Goal: Obtain resource: Download file/media

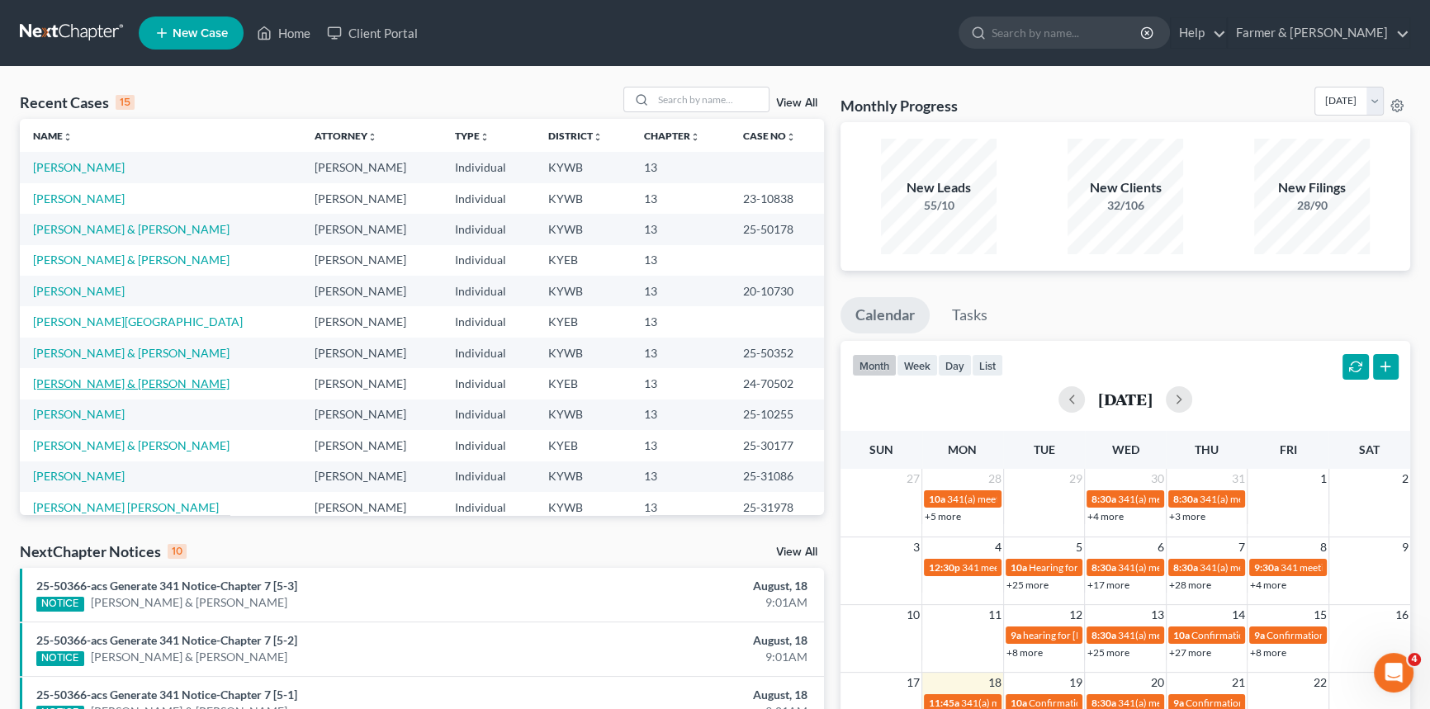
click at [102, 386] on link "[PERSON_NAME] & [PERSON_NAME]" at bounding box center [131, 383] width 196 height 14
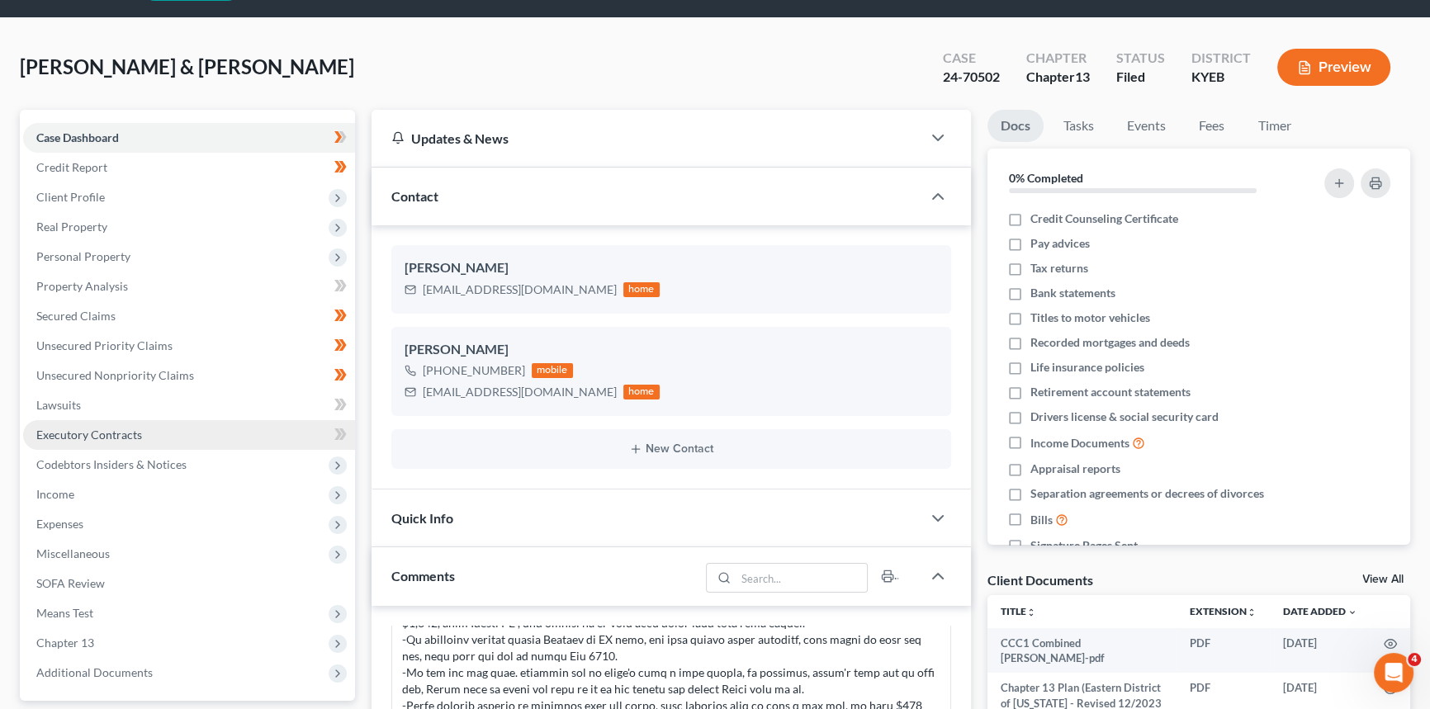
scroll to position [375, 0]
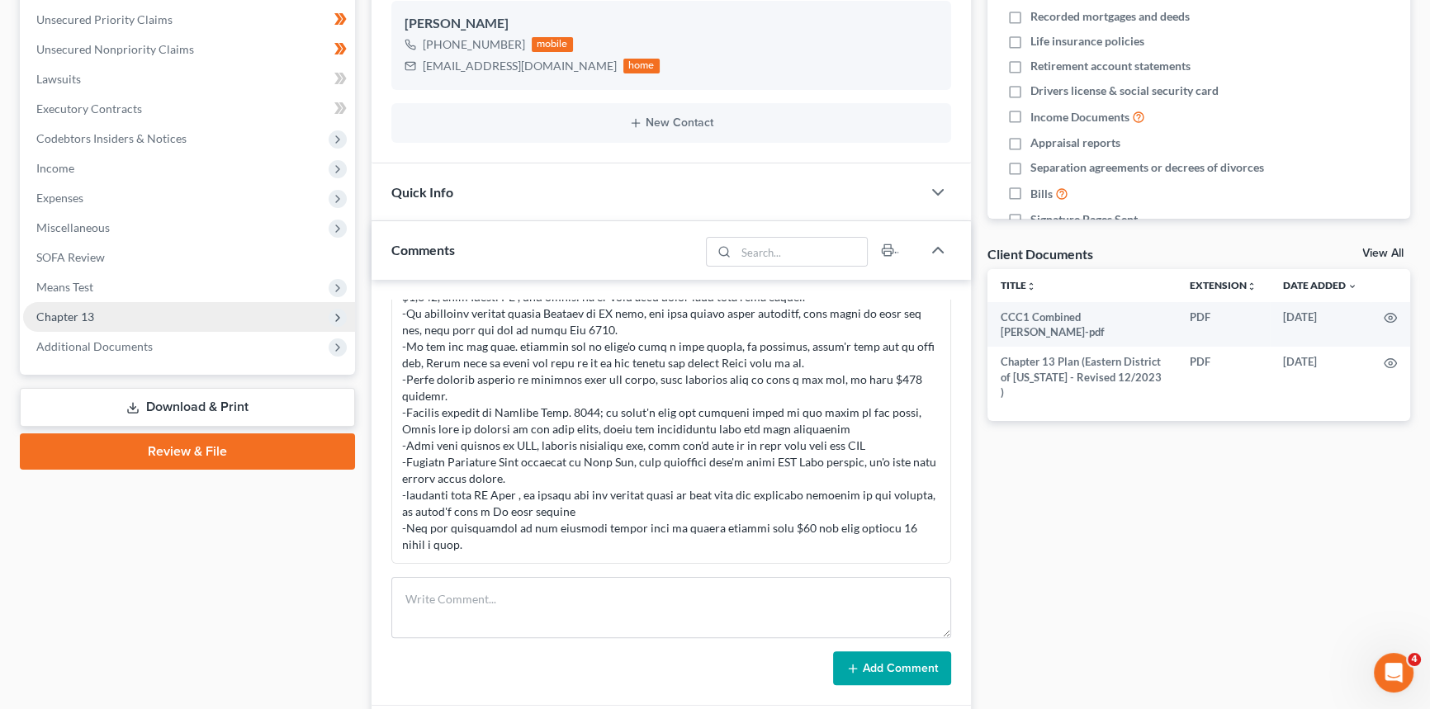
click at [94, 308] on span "Chapter 13" at bounding box center [189, 317] width 332 height 30
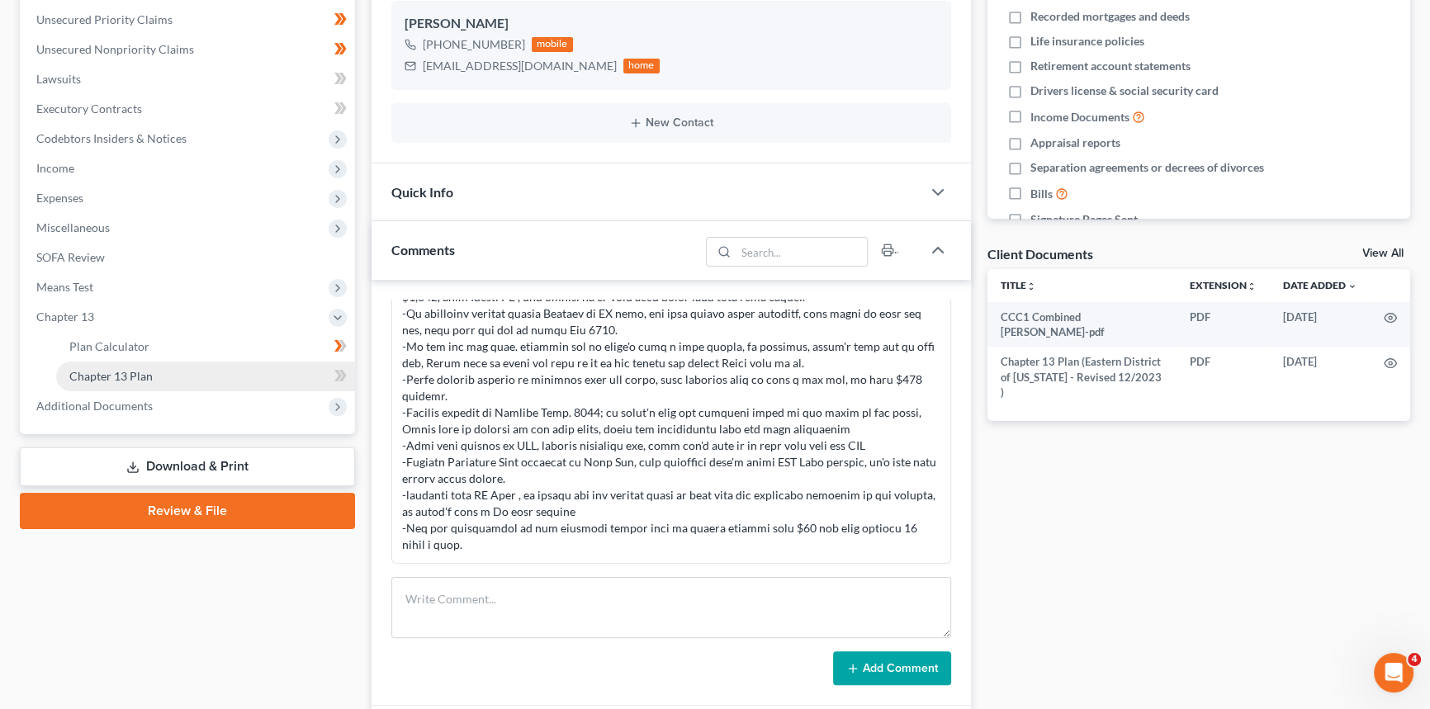
click at [178, 386] on link "Chapter 13 Plan" at bounding box center [205, 377] width 299 height 30
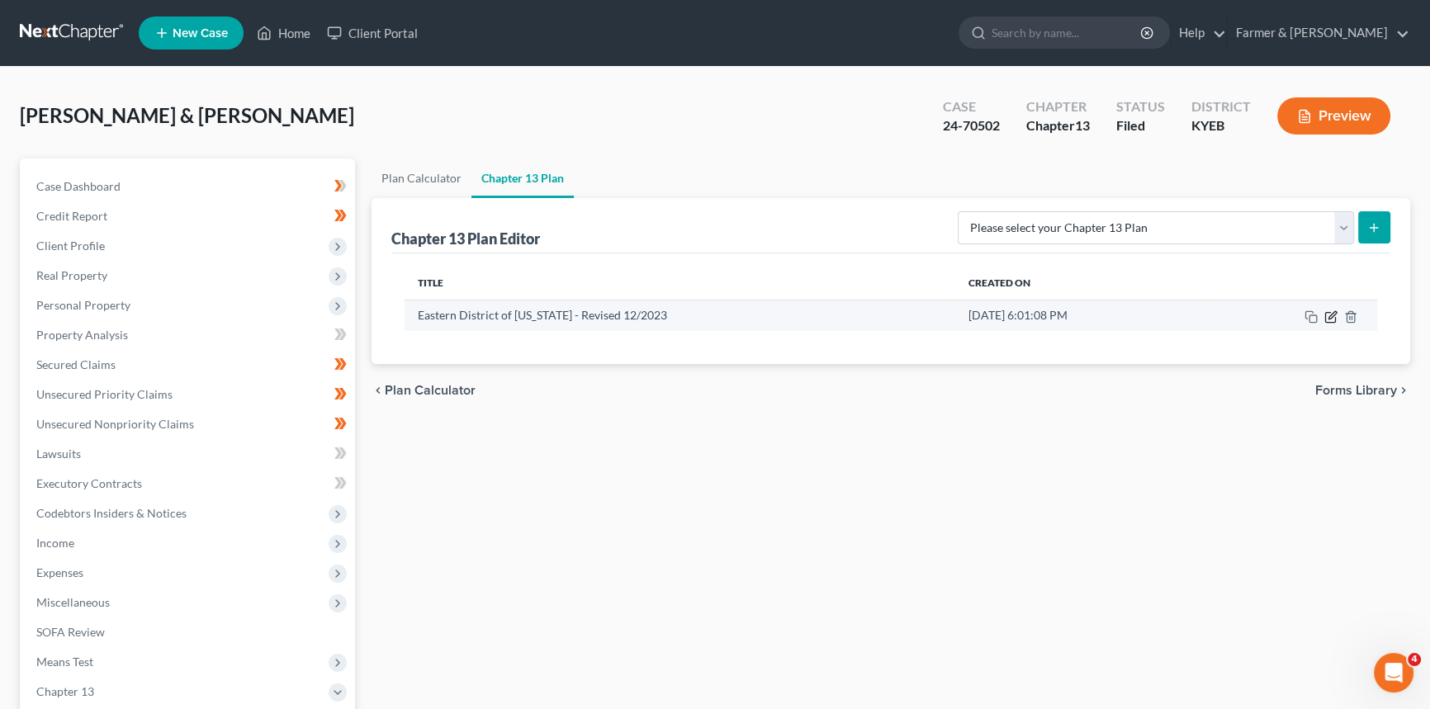
click at [1331, 319] on icon "button" at bounding box center [1330, 316] width 13 height 13
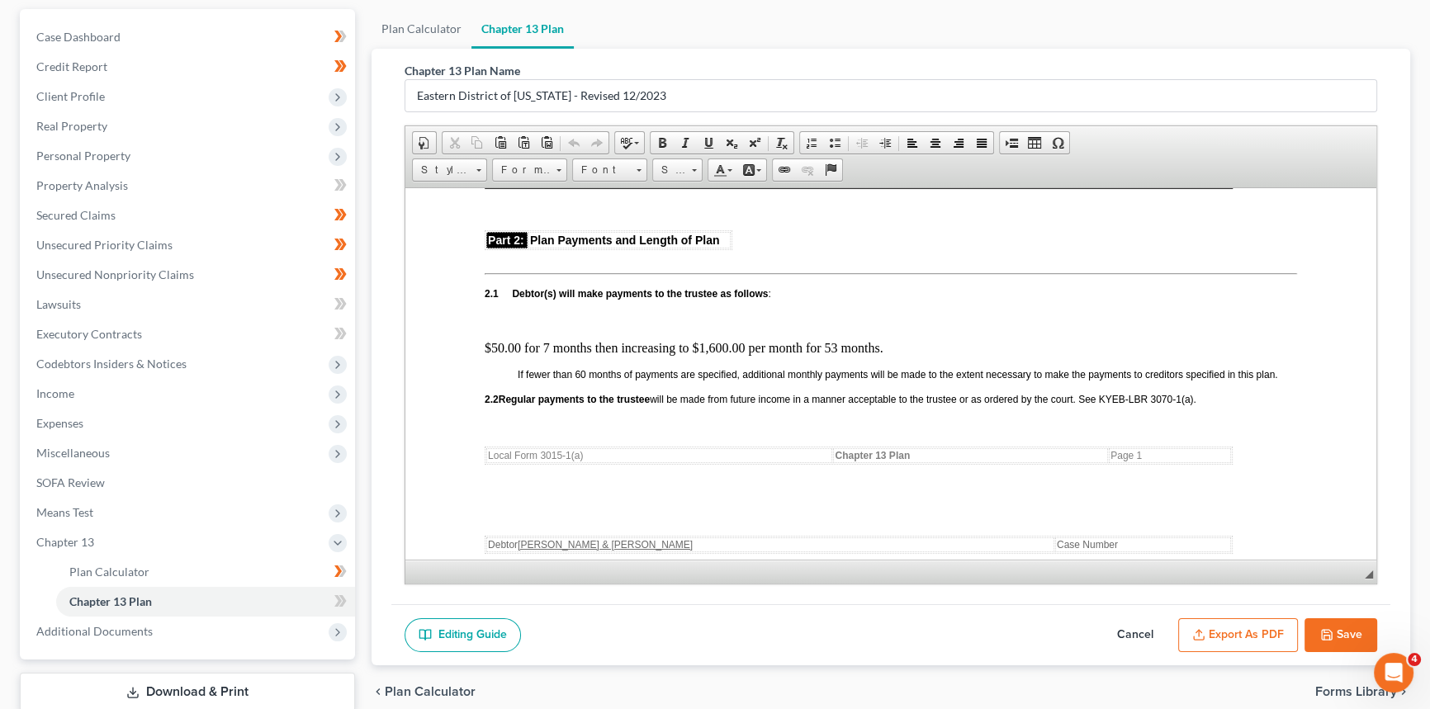
scroll to position [826, 0]
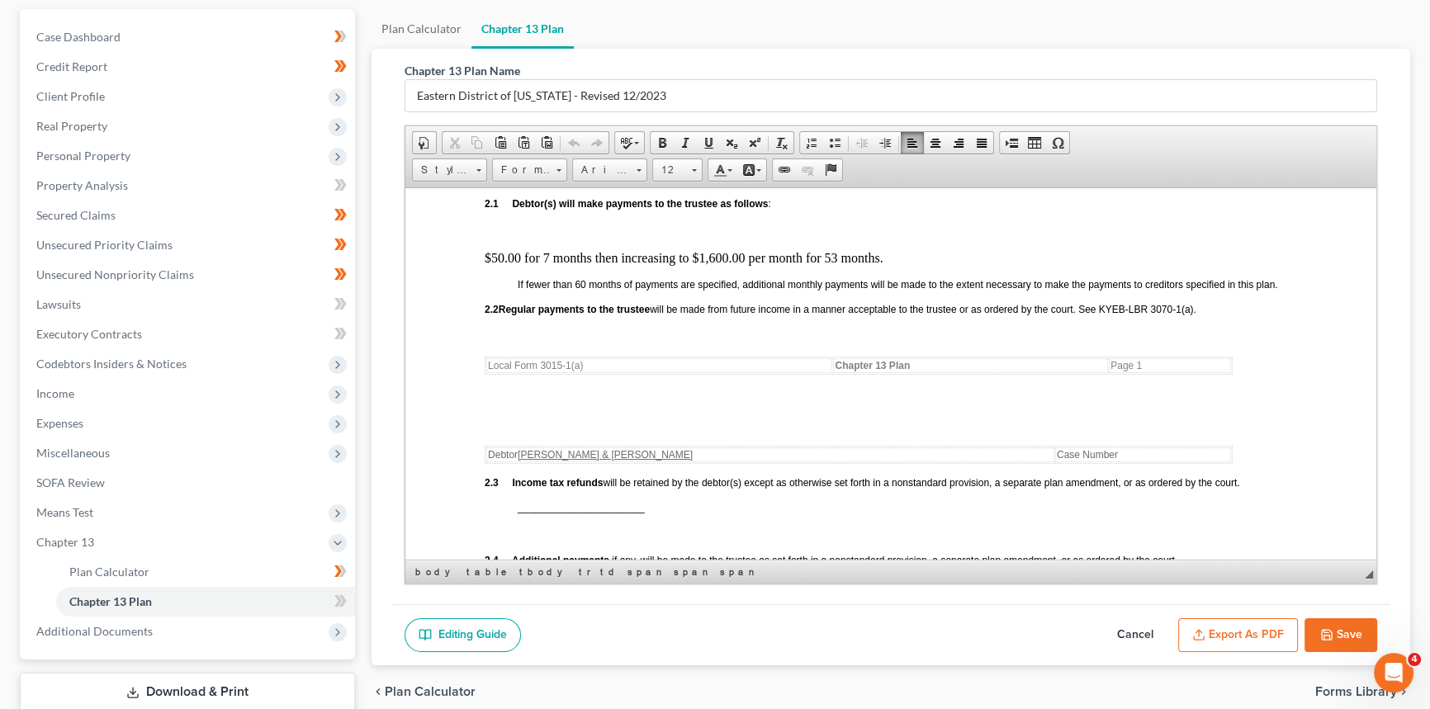
click at [883, 265] on p "$50.00 for 7 months then increasing to $1,600.00 per month for 53 months." at bounding box center [891, 257] width 812 height 15
click at [1218, 265] on p "$50.00 for 7 months then increasing to $1,600.00 per month for 53 months. In ad…" at bounding box center [891, 257] width 812 height 15
click at [533, 265] on p "$50.00 for 7 months then increasing to $1,600.00 per month for 53 months. In ad…" at bounding box center [891, 257] width 812 height 15
click at [1134, 265] on p "$50.00 for 7 months then increasing to $1,600.00 per month for 53 months. In ad…" at bounding box center [891, 257] width 812 height 15
click at [1200, 265] on p "$50.00 for 7 months then increasing to $1,600.00 per month for 53 months. In ad…" at bounding box center [891, 257] width 812 height 15
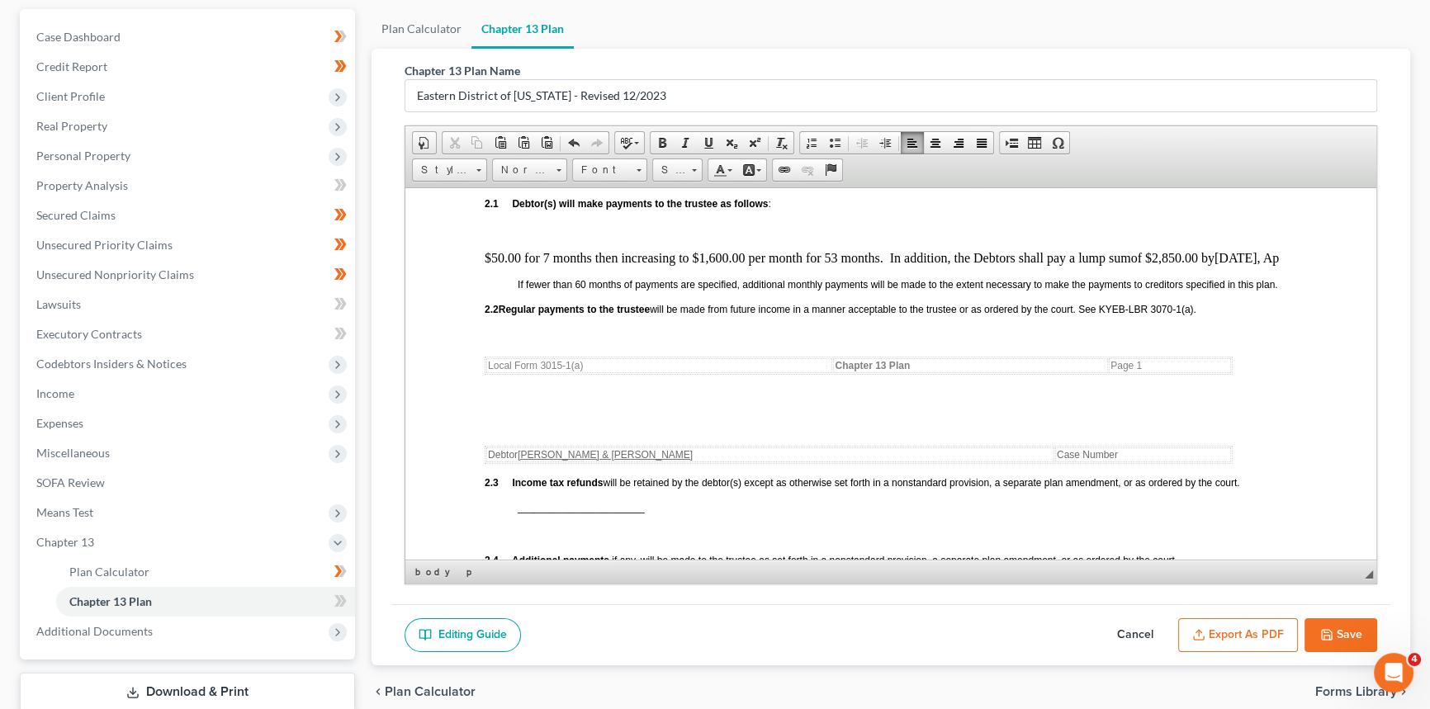
drag, startPoint x: 492, startPoint y: 279, endPoint x: 507, endPoint y: 277, distance: 15.0
click at [494, 265] on p "$50.00 for 7 months then increasing to $1,600.00 per month for 53 months. In ad…" at bounding box center [891, 257] width 812 height 15
click at [497, 265] on p "$50.00 for 7 months then increasing to $1,600.00 per month for 53 months. In ad…" at bounding box center [891, 257] width 812 height 15
click at [504, 265] on p "$50.00 for 7 months then increasing to $1,600.00 per month for 53 months. In ad…" at bounding box center [891, 257] width 812 height 15
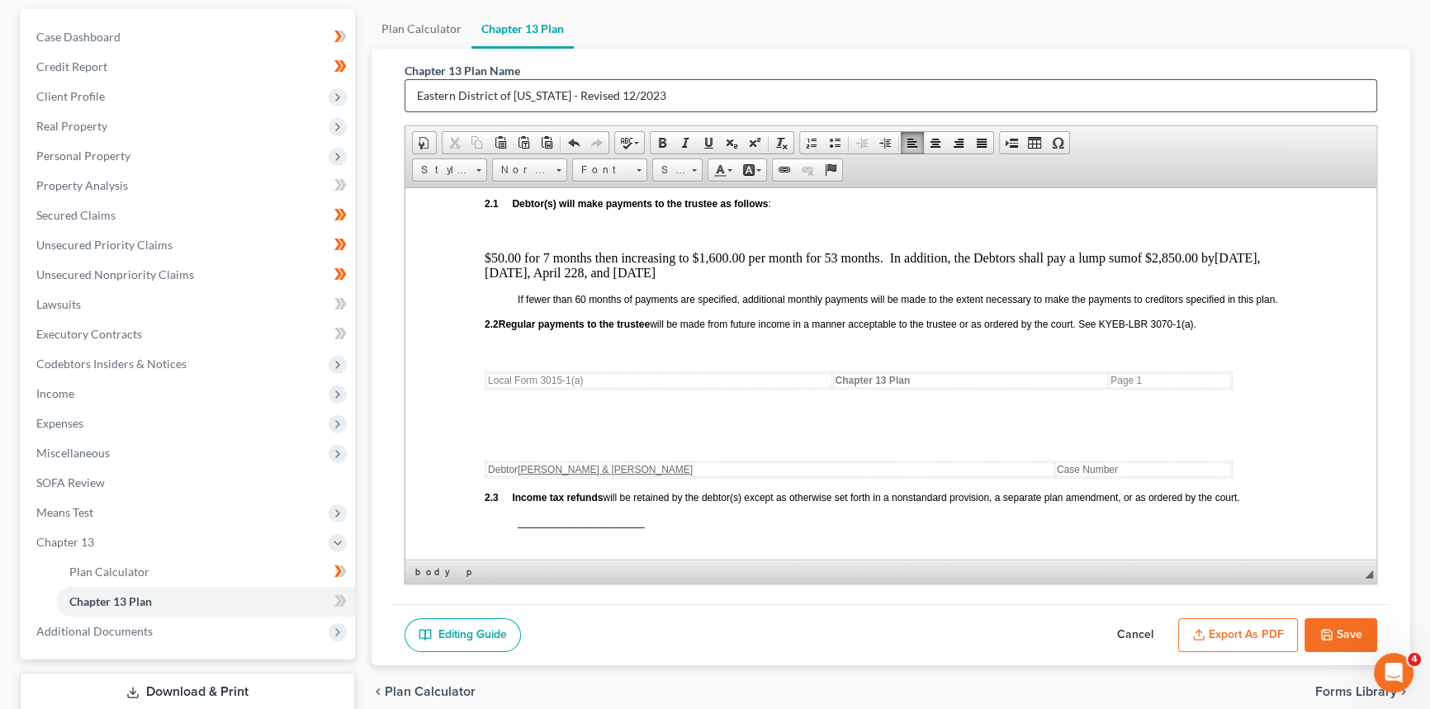
scroll to position [750, 0]
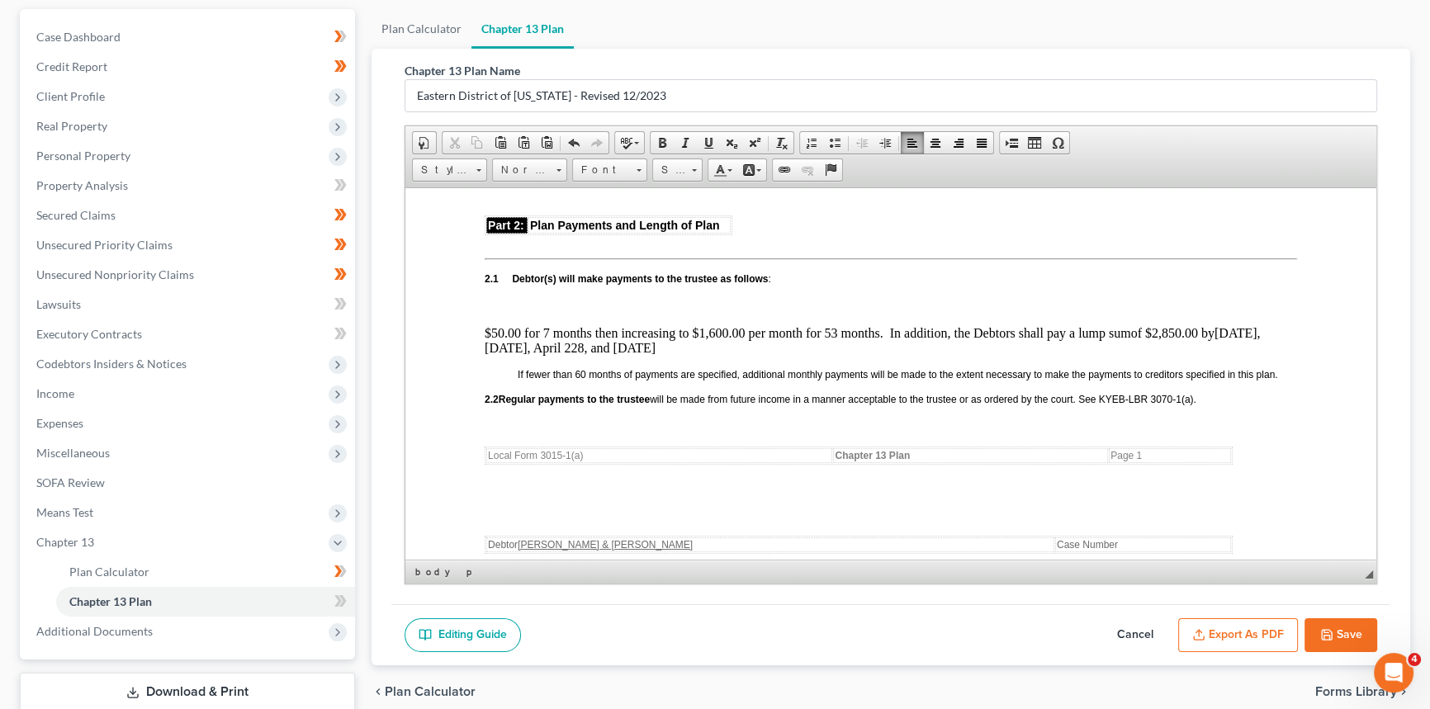
click at [1204, 343] on p "$50.00 for 7 months then increasing to $1,600.00 per month for 53 months. In ad…" at bounding box center [891, 340] width 812 height 30
click at [1132, 343] on p "$50.00 for 7 months then increasing to $1,600.00 per month for 53 months. In ad…" at bounding box center [891, 340] width 812 height 30
click at [1206, 343] on p "$50.00 for 7 months then increasing to $1,600.00 per month for 53 months. In ad…" at bounding box center [891, 340] width 812 height 30
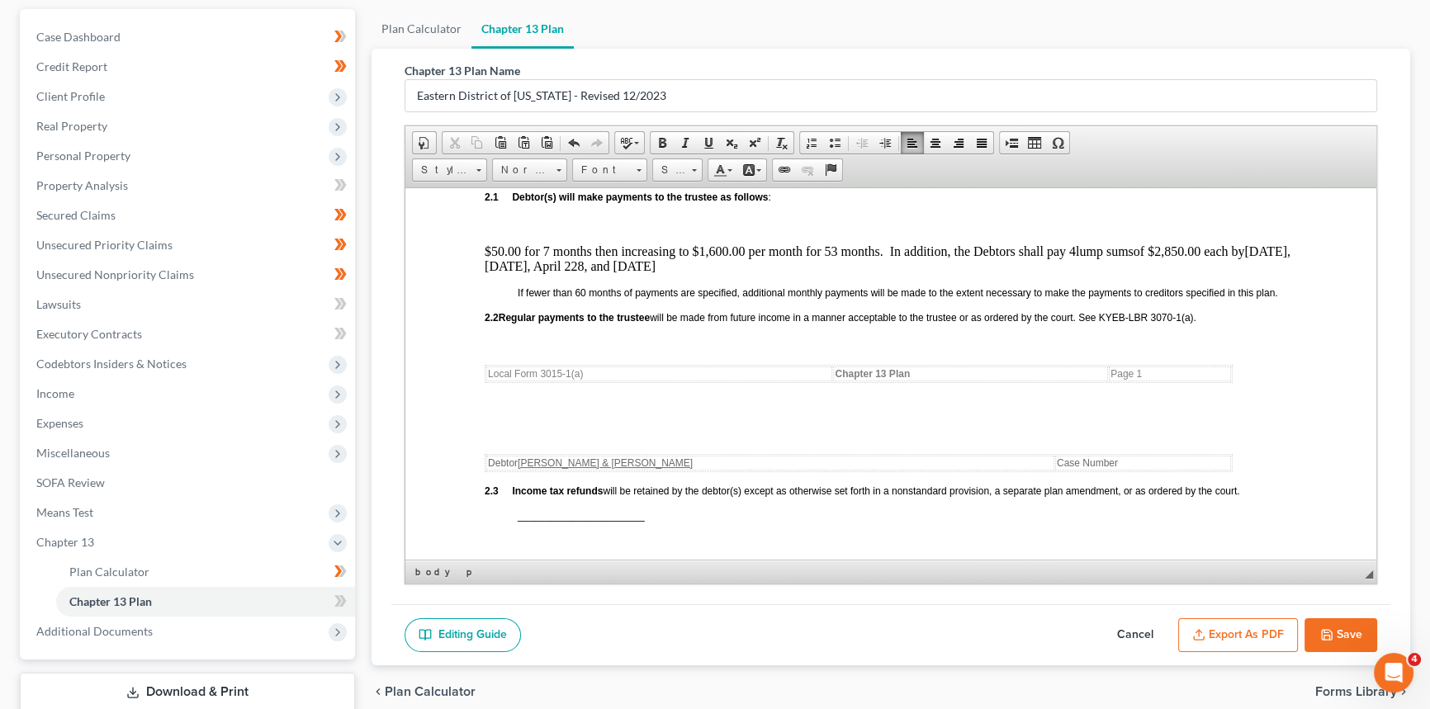
scroll to position [826, 0]
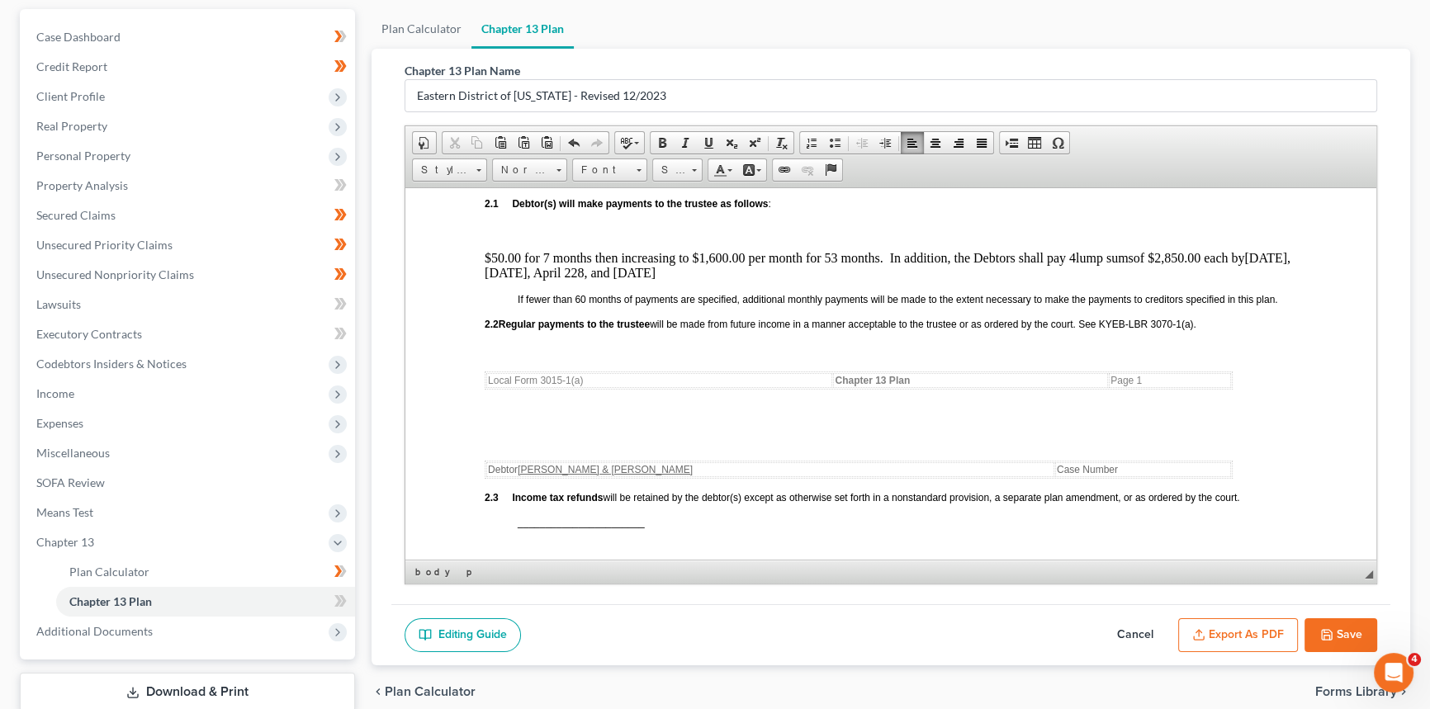
drag, startPoint x: 717, startPoint y: 284, endPoint x: 759, endPoint y: 270, distance: 43.6
click at [719, 280] on p "$50.00 for 7 months then increasing to $1,600.00 per month for 53 months. In ad…" at bounding box center [891, 265] width 812 height 30
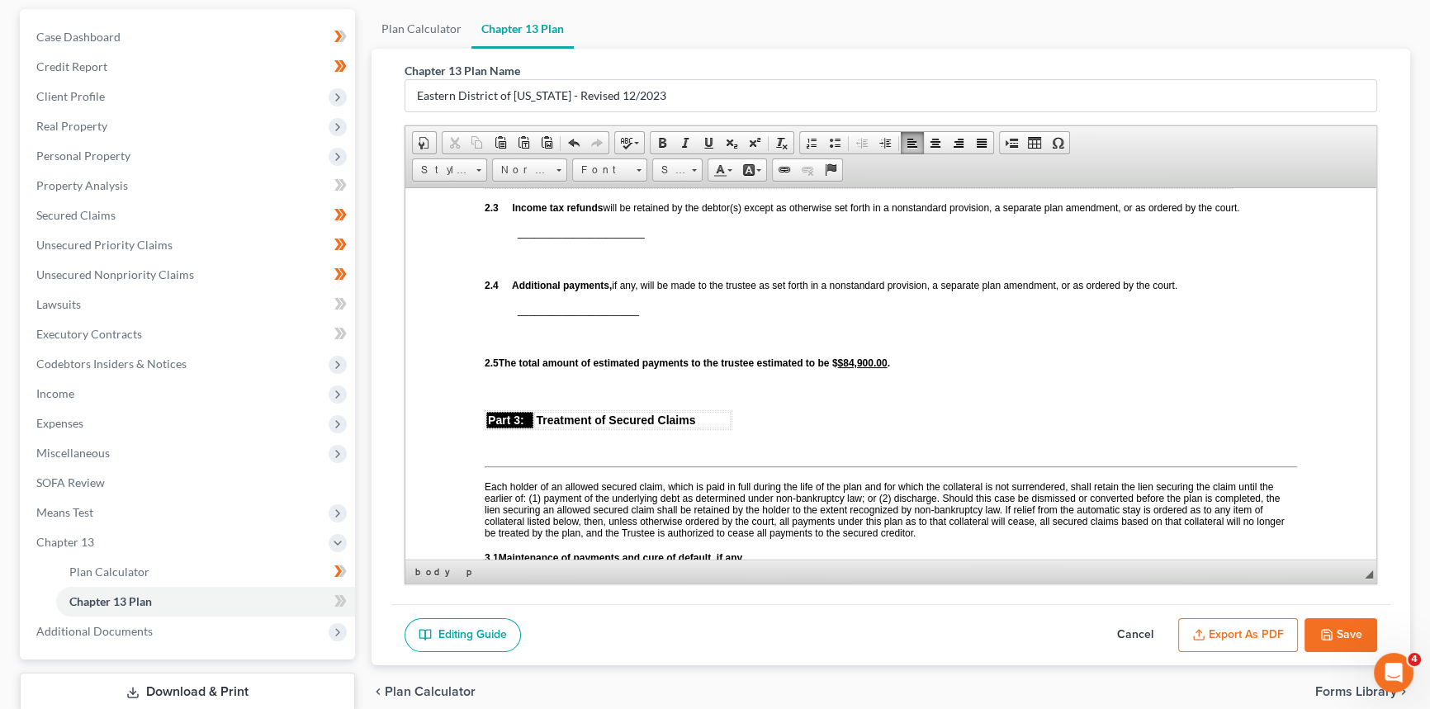
scroll to position [1125, 0]
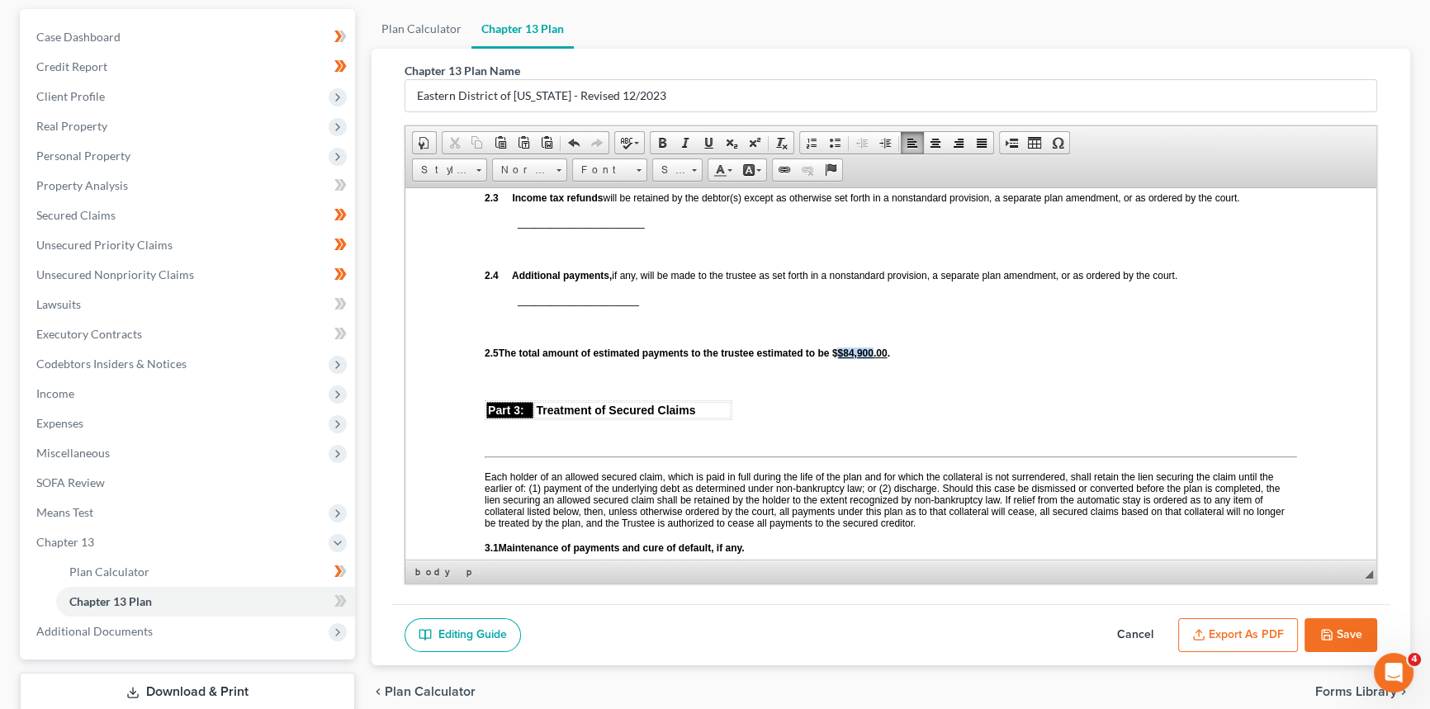
drag, startPoint x: 887, startPoint y: 365, endPoint x: 856, endPoint y: 366, distance: 30.6
click at [856, 358] on u "$84,900.00" at bounding box center [862, 353] width 50 height 12
drag, startPoint x: 882, startPoint y: 363, endPoint x: 848, endPoint y: 363, distance: 33.8
click at [848, 358] on strong "total amount of estimated payments to the trustee estimated to be $96,500 .00 ." at bounding box center [701, 353] width 366 height 12
click at [708, 144] on span at bounding box center [708, 142] width 13 height 13
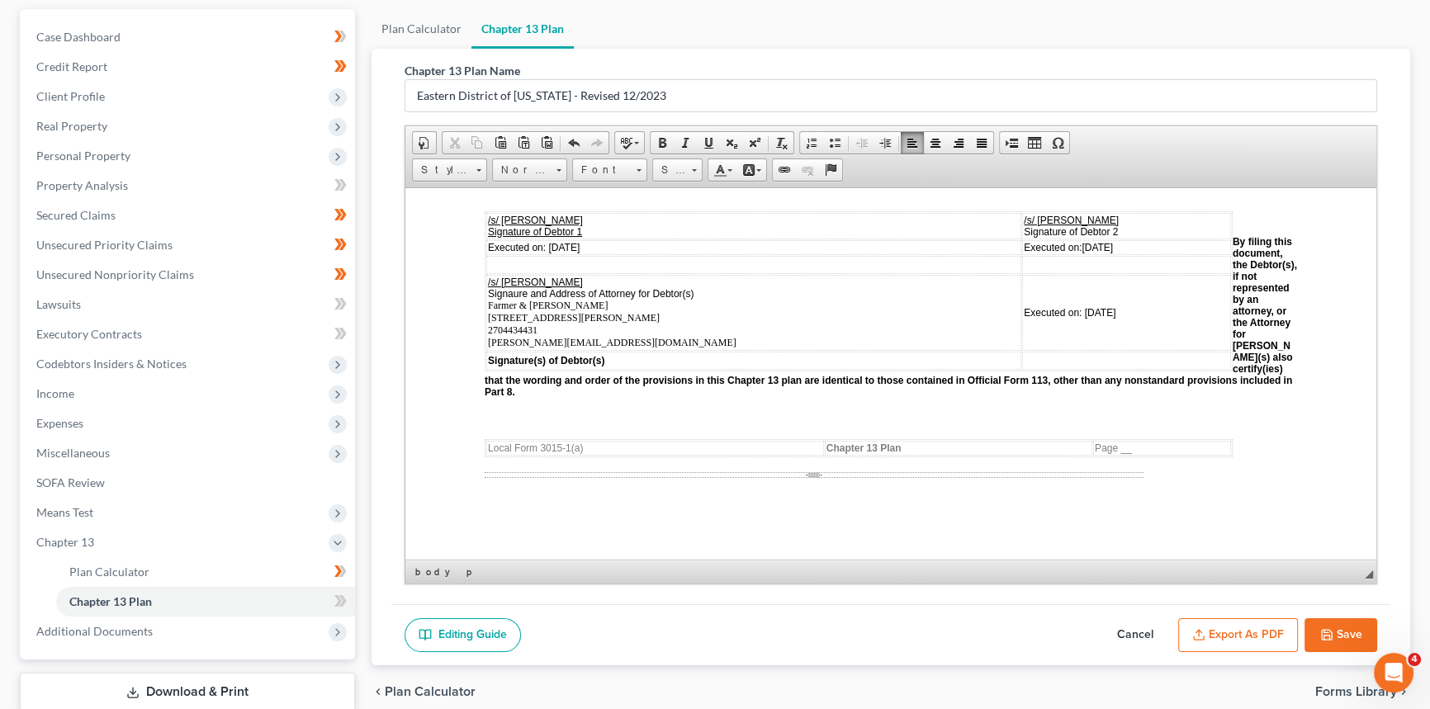
scroll to position [4577, 0]
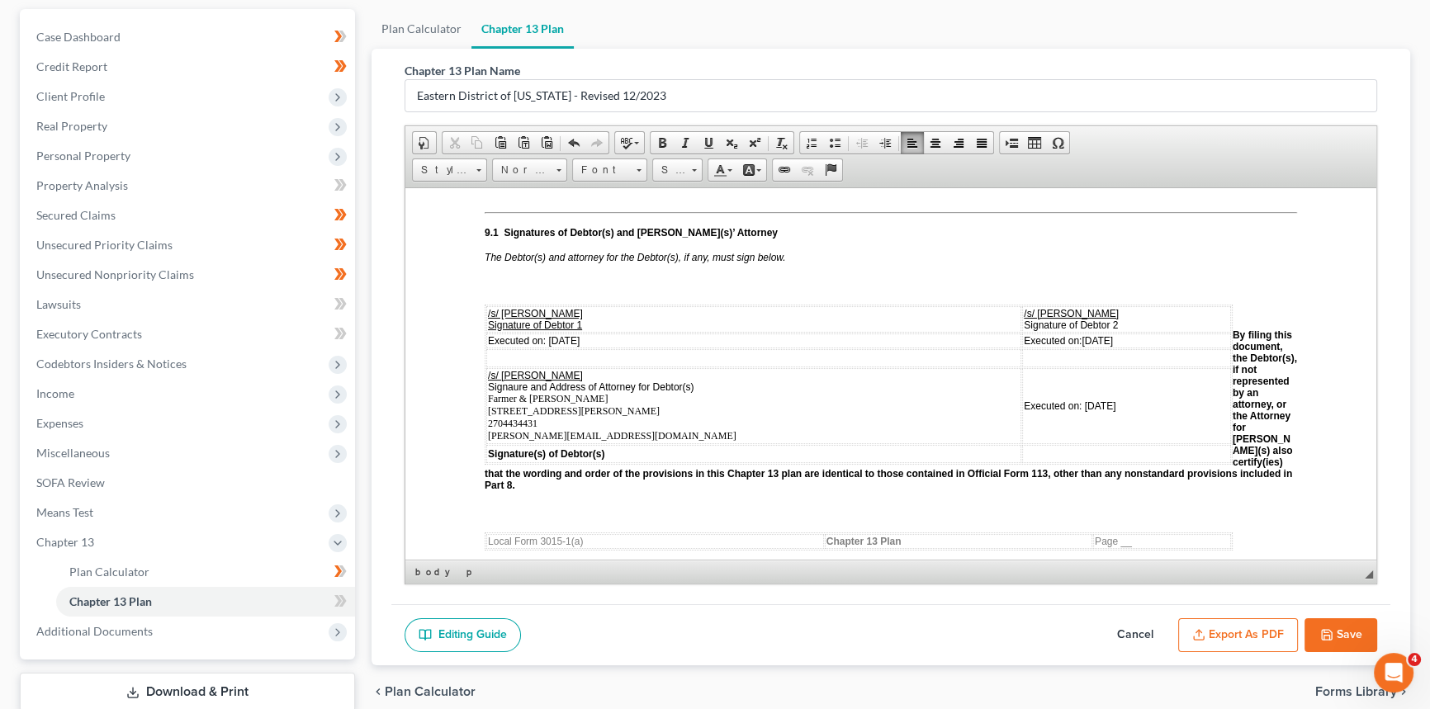
drag, startPoint x: 1092, startPoint y: 374, endPoint x: 1038, endPoint y: 372, distance: 53.7
click at [1038, 348] on td "Executed on: [DATE]" at bounding box center [1126, 340] width 209 height 15
drag, startPoint x: 600, startPoint y: 376, endPoint x: 548, endPoint y: 377, distance: 52.0
click at [548, 348] on td "Executed on: [DATE]" at bounding box center [753, 340] width 535 height 15
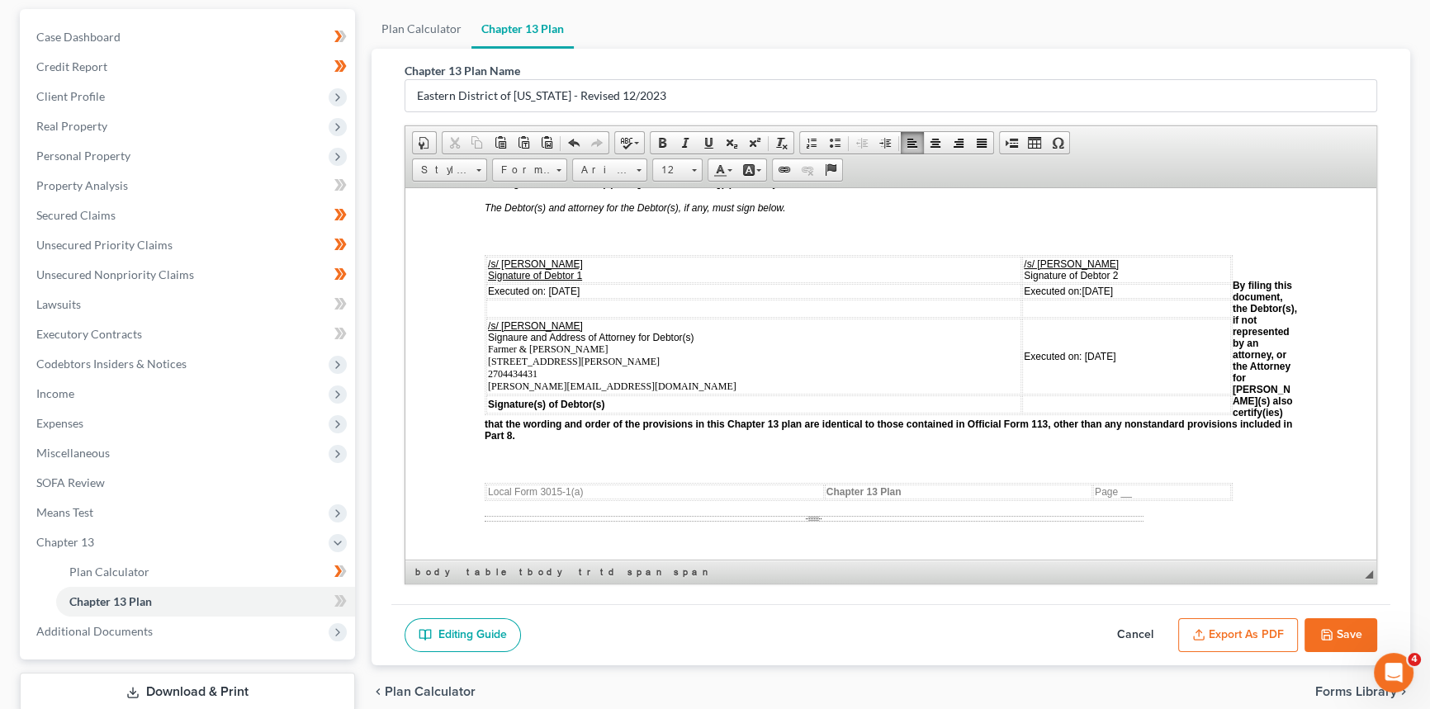
scroll to position [4653, 0]
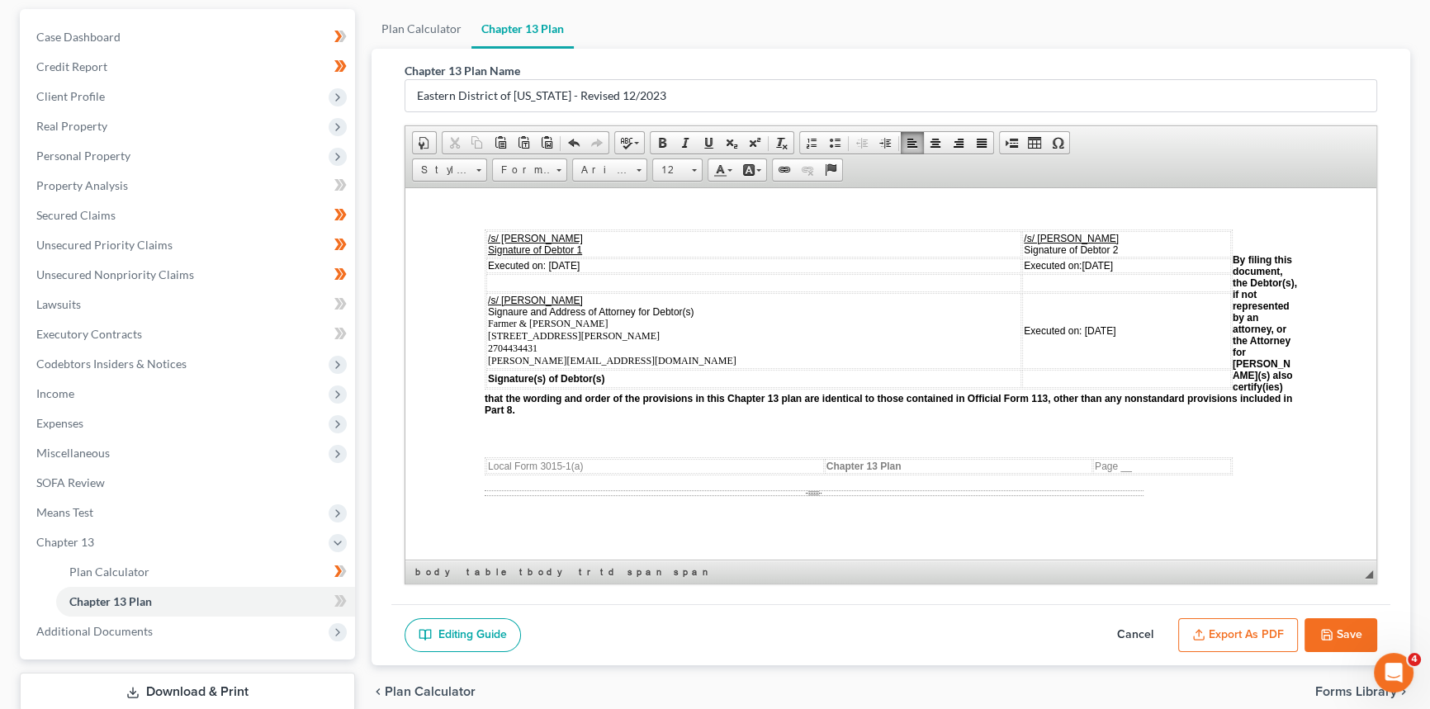
drag, startPoint x: 1091, startPoint y: 367, endPoint x: 1038, endPoint y: 366, distance: 52.8
click at [1038, 366] on td "Executed on: [DATE]" at bounding box center [1126, 330] width 209 height 76
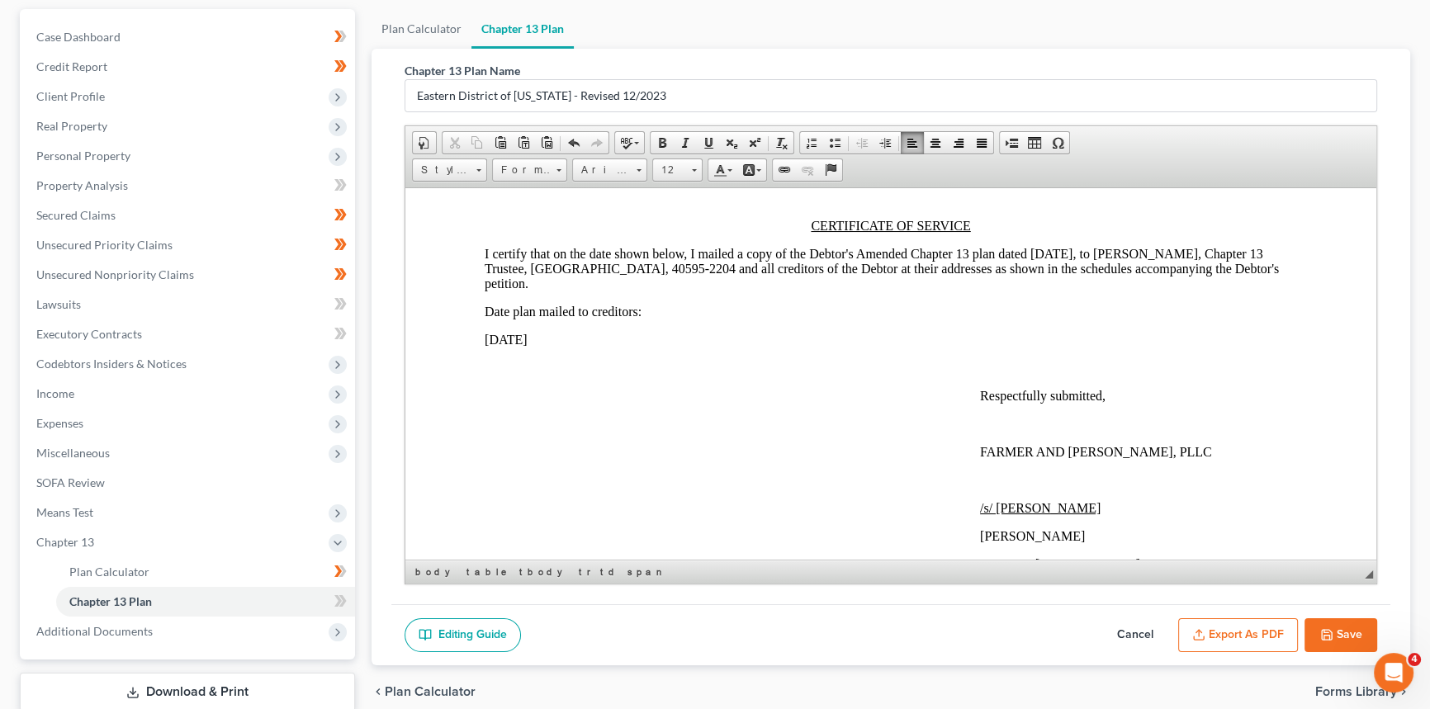
scroll to position [5027, 0]
drag, startPoint x: 1029, startPoint y: 288, endPoint x: 1071, endPoint y: 292, distance: 41.5
click at [1071, 291] on p "I certify that on the date shown below, I mailed a copy of the Debtor's Amended…" at bounding box center [891, 268] width 812 height 45
drag, startPoint x: 481, startPoint y: 379, endPoint x: 555, endPoint y: 379, distance: 73.5
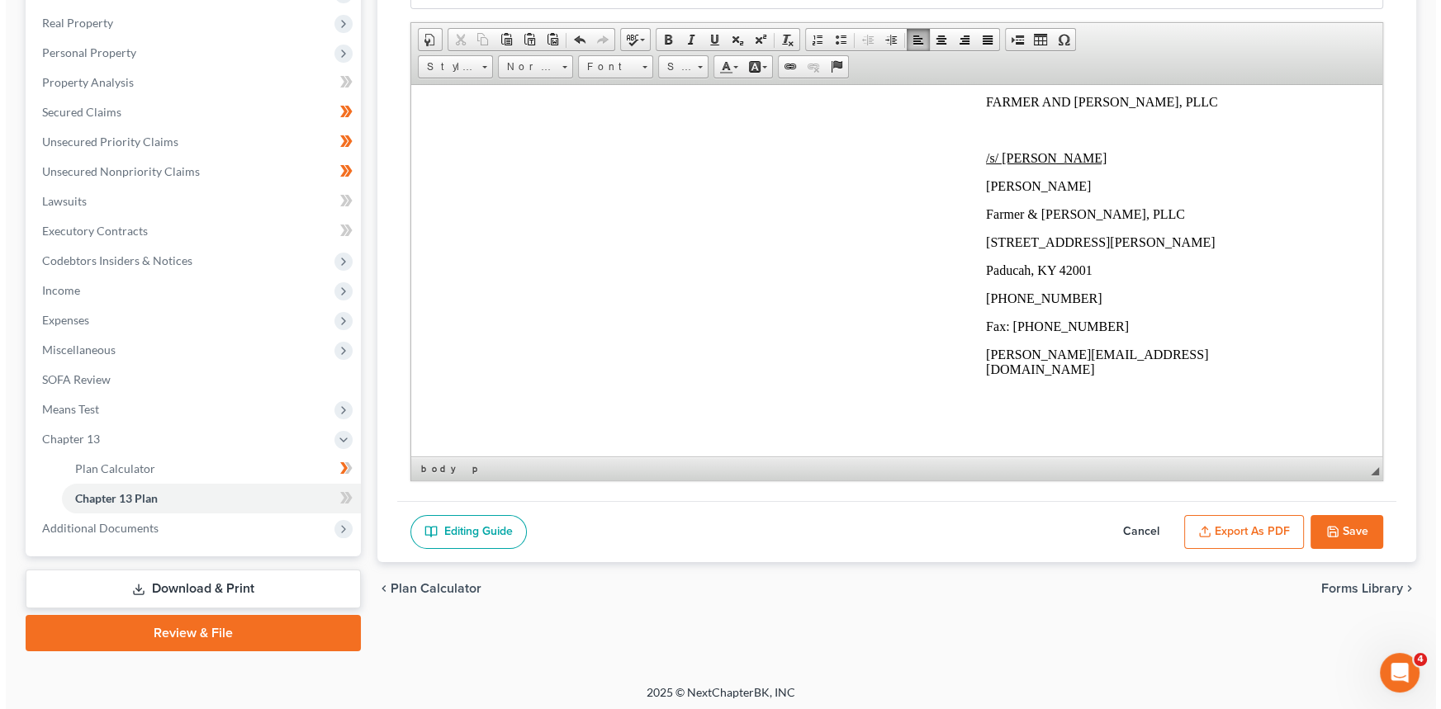
scroll to position [256, 0]
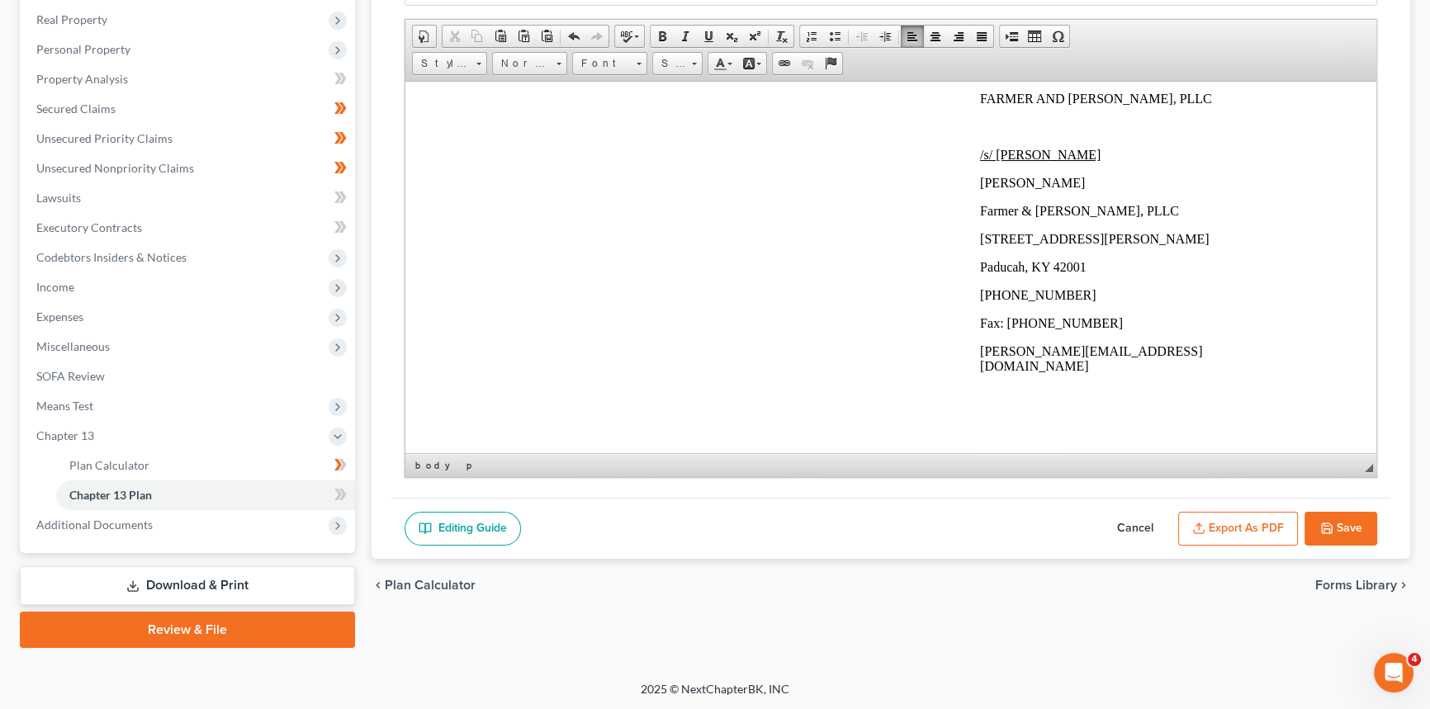
click at [1221, 520] on button "Export as PDF" at bounding box center [1238, 529] width 120 height 35
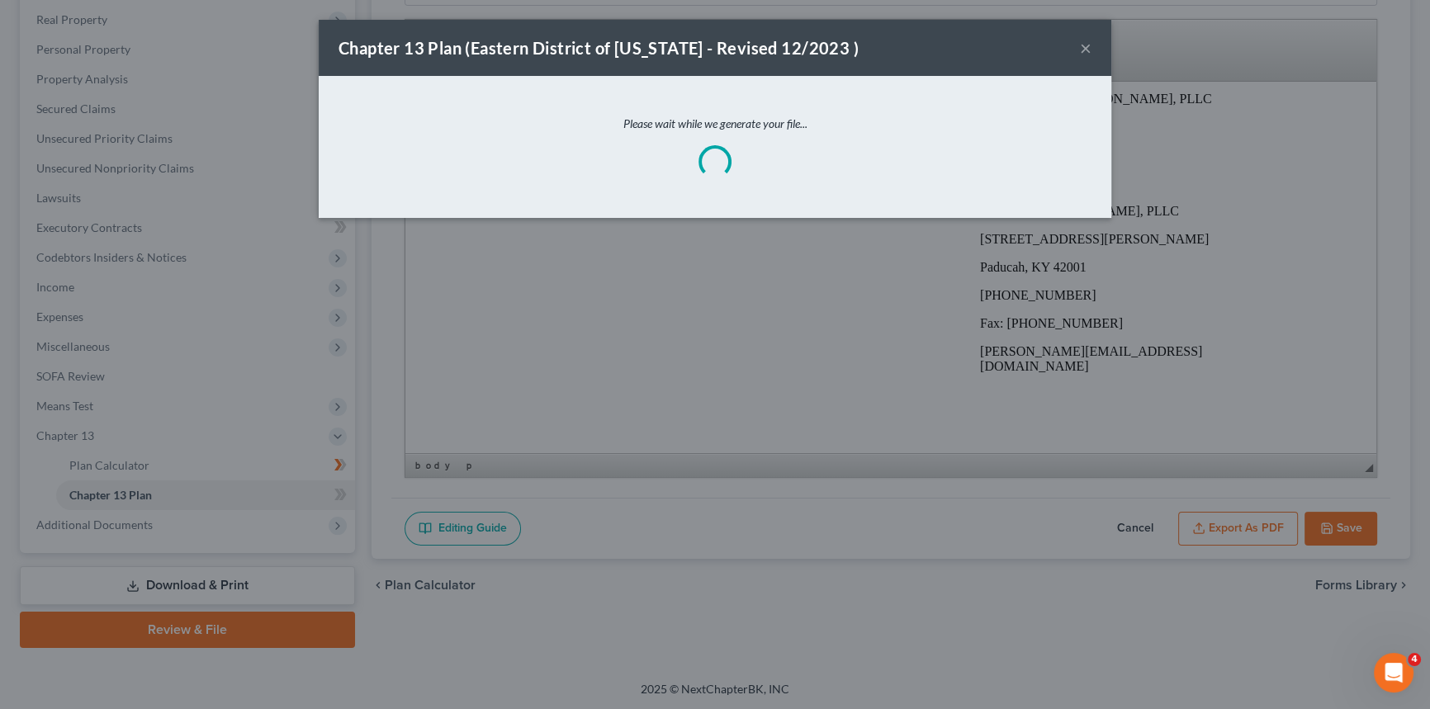
scroll to position [5297, 0]
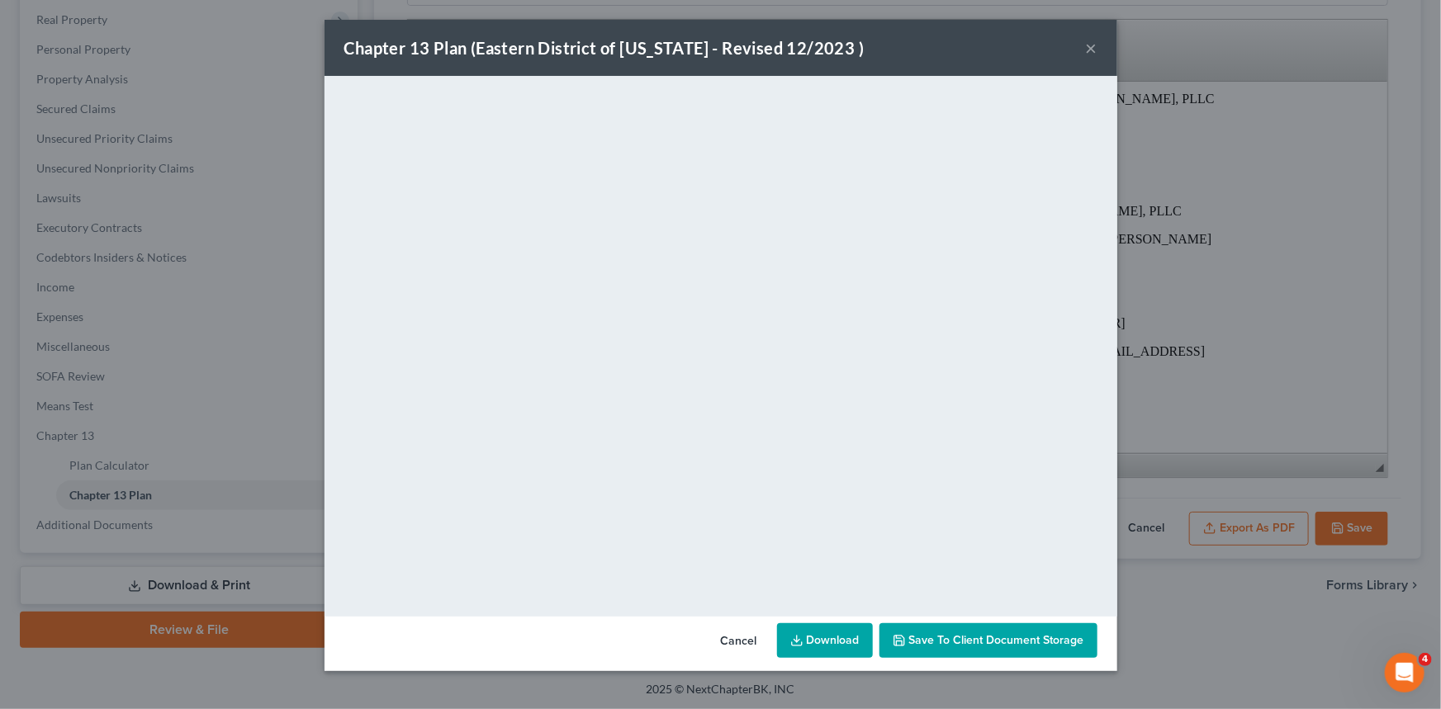
click at [827, 641] on link "Download" at bounding box center [825, 640] width 96 height 35
click at [1095, 48] on button "×" at bounding box center [1092, 48] width 12 height 20
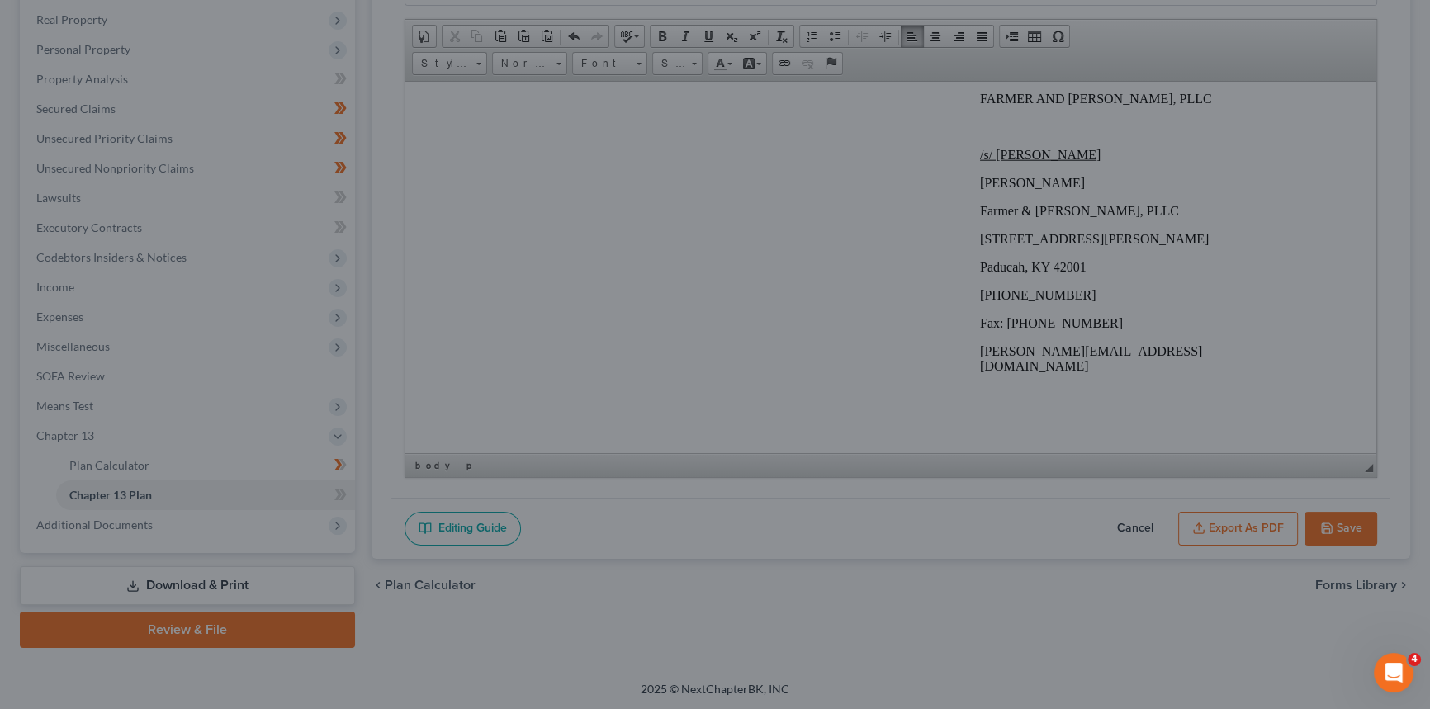
scroll to position [5313, 0]
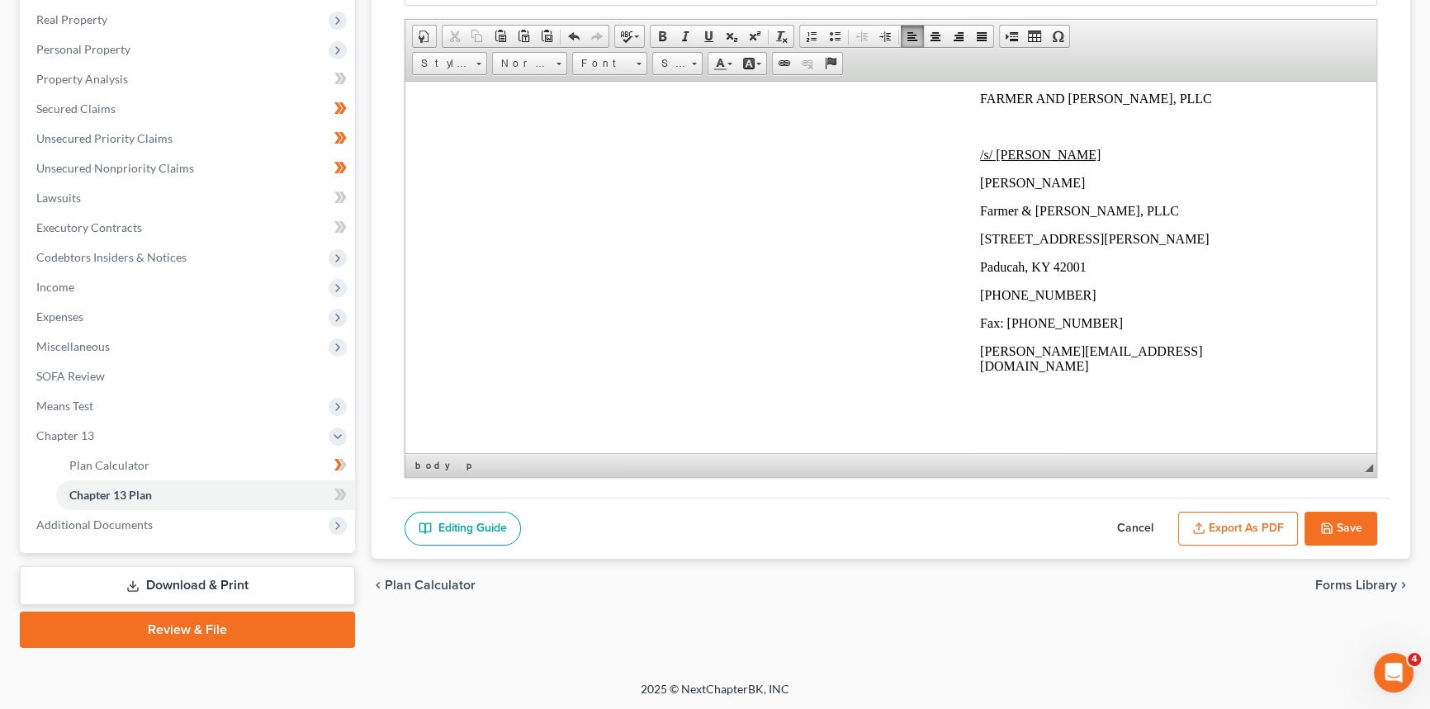
click at [1345, 516] on button "Save" at bounding box center [1340, 529] width 73 height 35
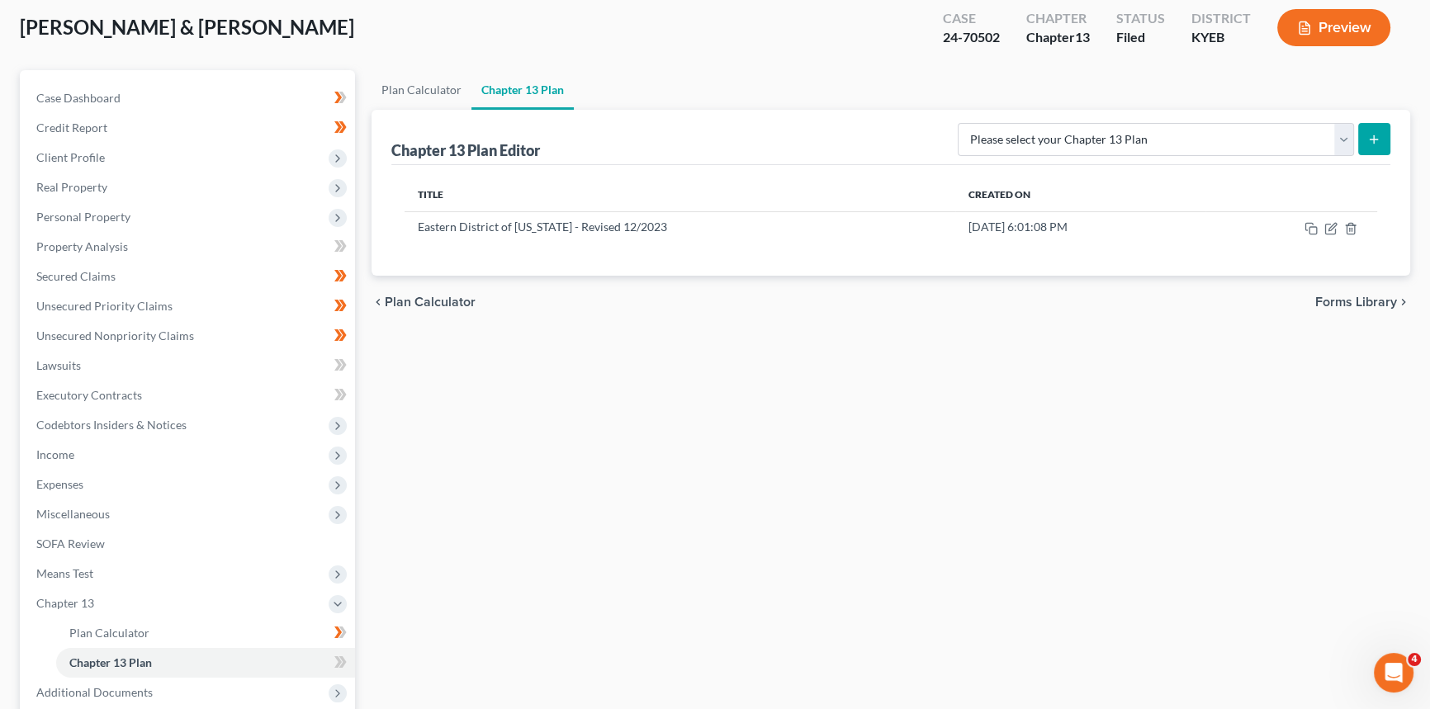
scroll to position [0, 0]
